Goal: Information Seeking & Learning: Learn about a topic

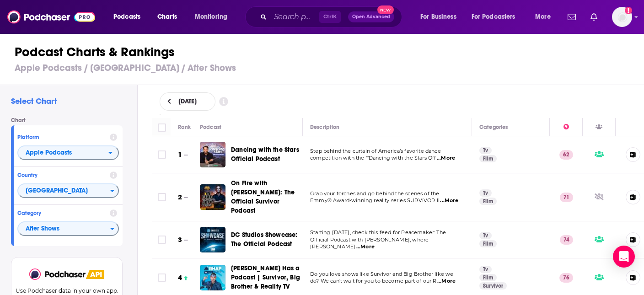
click at [228, 100] on icon at bounding box center [223, 101] width 9 height 9
click at [127, 114] on div "Select Chart Chart Platform Apple Podcasts Country [GEOGRAPHIC_DATA] Category A…" at bounding box center [68, 216] width 137 height 262
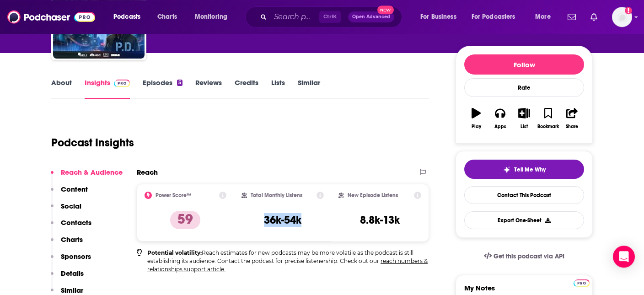
scroll to position [96, 0]
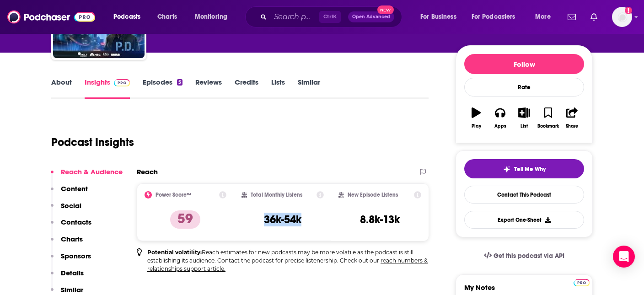
click at [173, 82] on link "Episodes 5" at bounding box center [163, 88] width 40 height 21
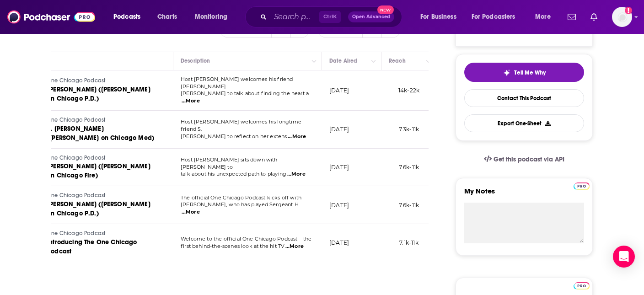
scroll to position [0, 62]
click at [199, 97] on span "...More" at bounding box center [190, 100] width 18 height 7
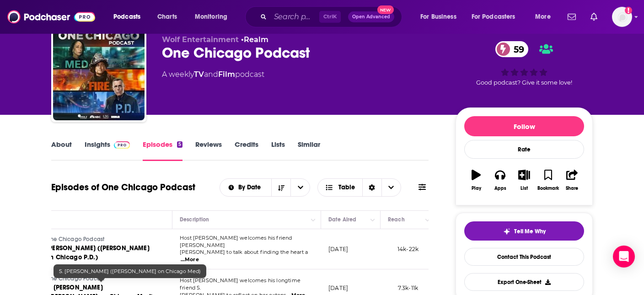
scroll to position [0, 0]
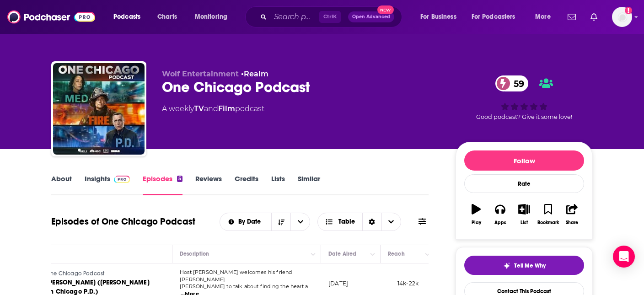
click at [97, 179] on link "Insights" at bounding box center [107, 184] width 45 height 21
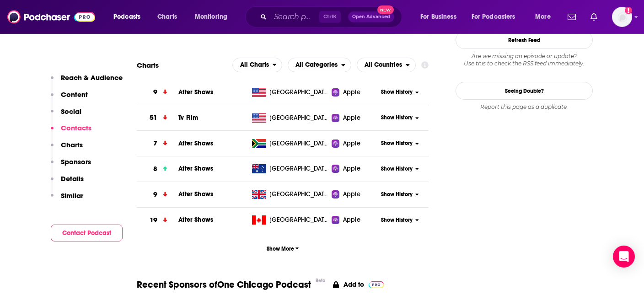
scroll to position [869, 0]
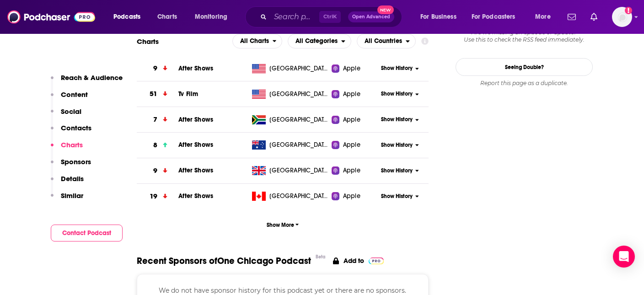
click at [401, 71] on span "Show History" at bounding box center [397, 68] width 32 height 8
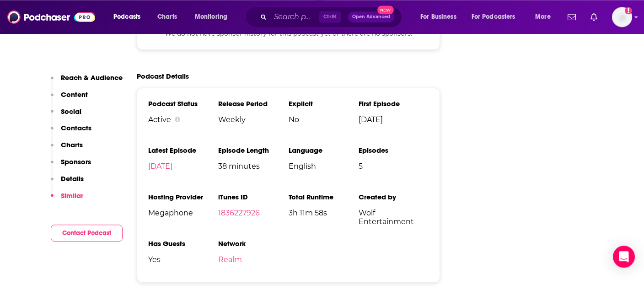
scroll to position [1255, 0]
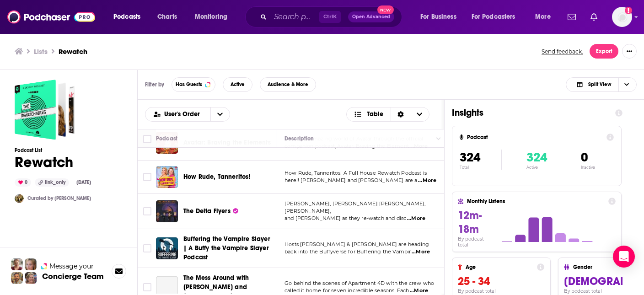
scroll to position [262, 0]
